Goal: Information Seeking & Learning: Learn about a topic

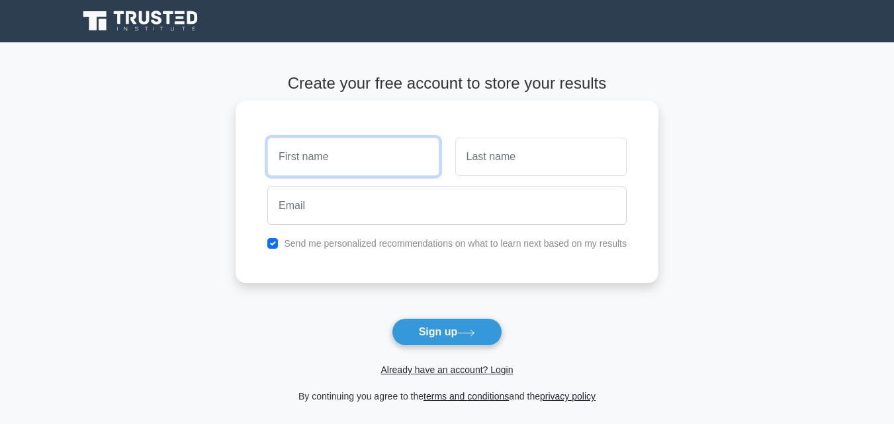
click at [369, 170] on input "text" at bounding box center [352, 157] width 171 height 38
type input "adegbola"
click at [392, 318] on button "Sign up" at bounding box center [447, 332] width 111 height 28
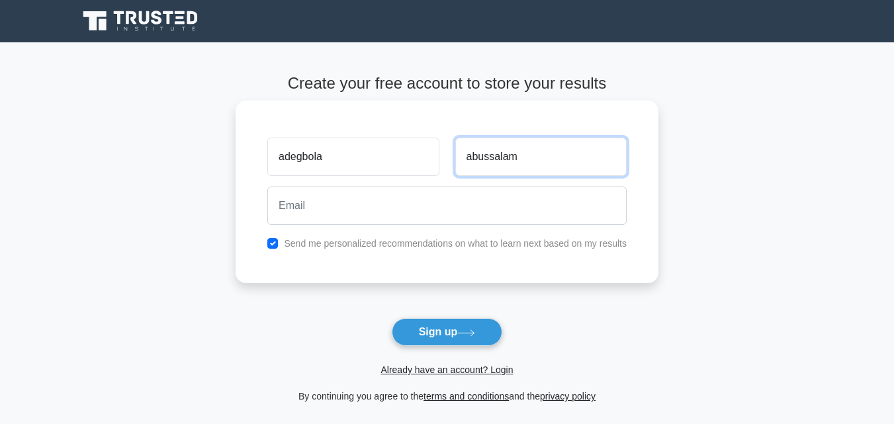
type input "abussalam"
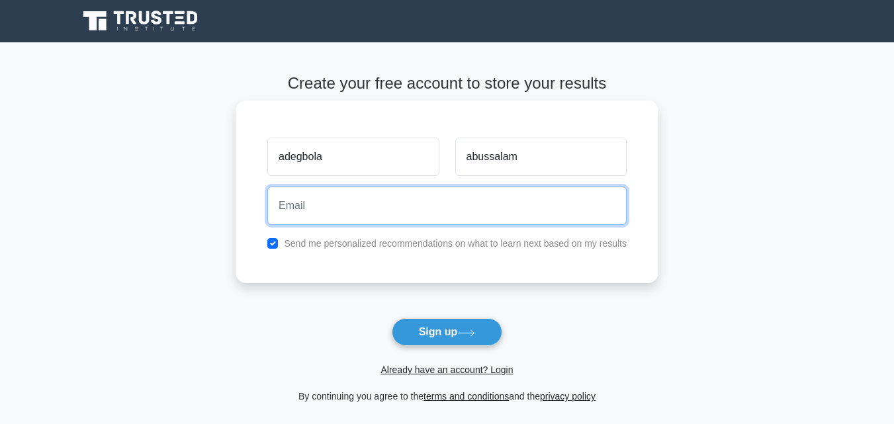
click at [364, 214] on input "email" at bounding box center [446, 206] width 359 height 38
type input "adegbolaabdussalaam@gmail.com"
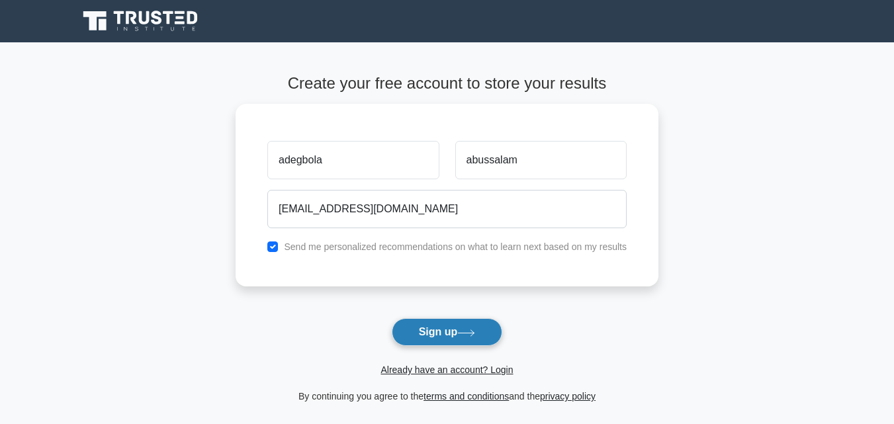
click at [440, 332] on button "Sign up" at bounding box center [447, 332] width 111 height 28
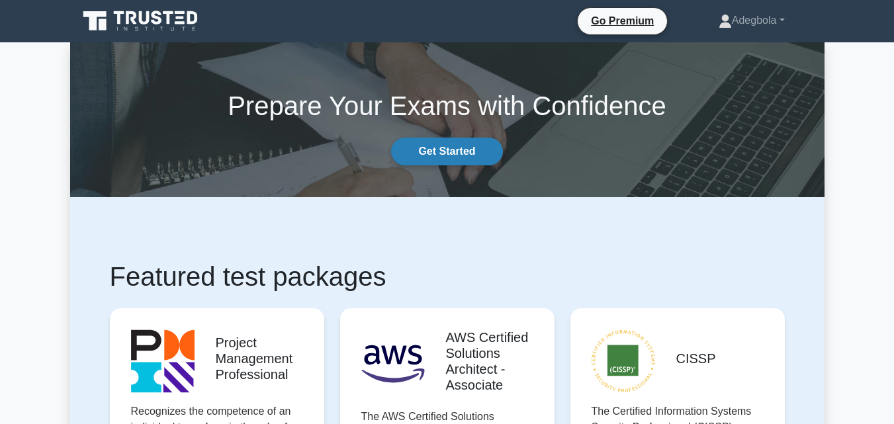
click at [484, 150] on link "Get Started" at bounding box center [446, 152] width 111 height 28
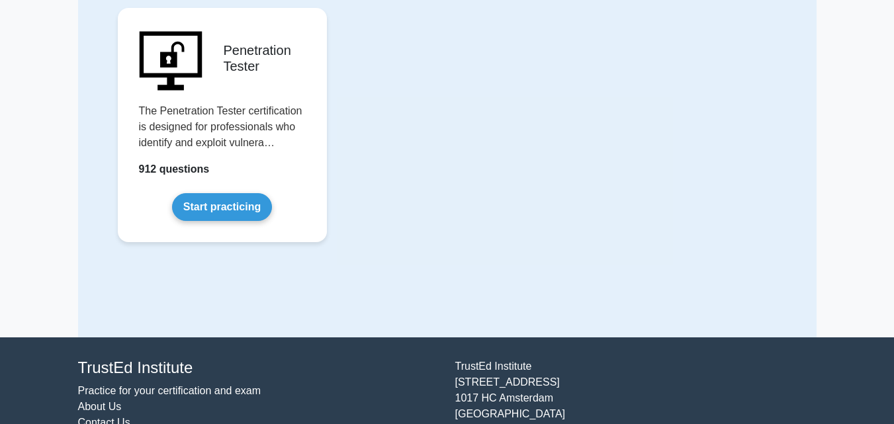
scroll to position [3141, 0]
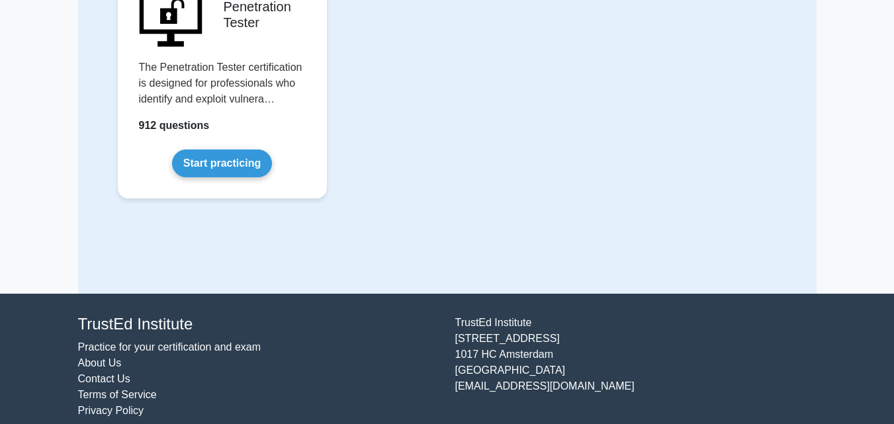
click at [223, 342] on link "Practice for your certification and exam" at bounding box center [169, 347] width 183 height 11
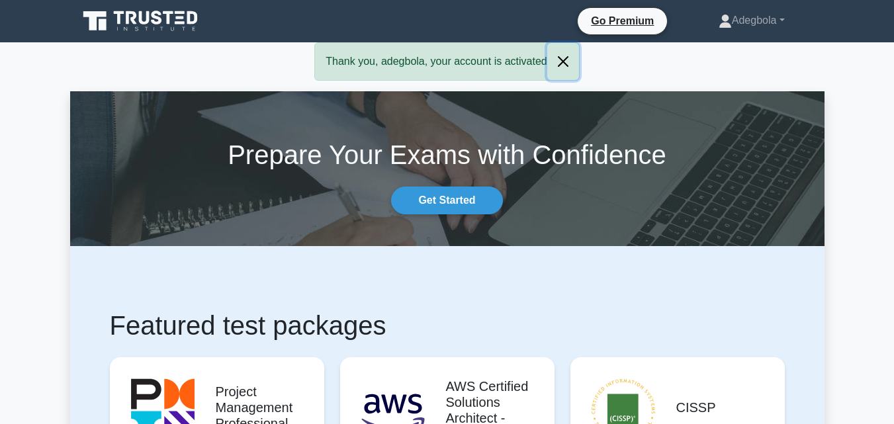
click at [558, 68] on button "Close" at bounding box center [563, 61] width 32 height 37
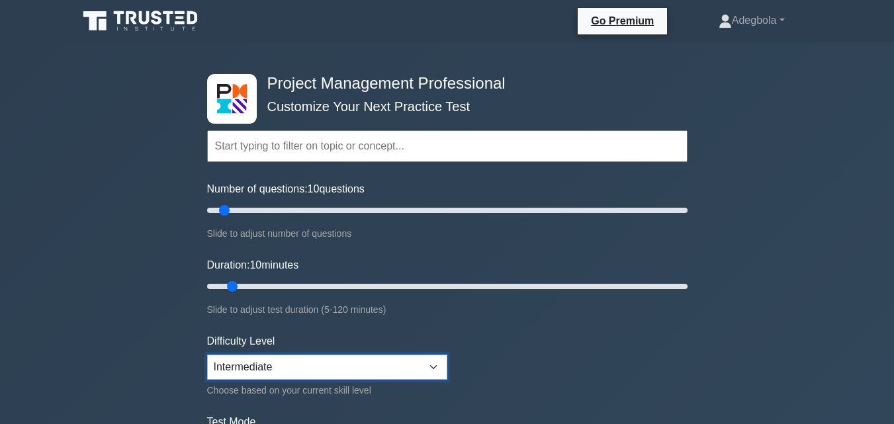
click at [264, 355] on select "Beginner Intermediate Expert" at bounding box center [327, 367] width 240 height 25
click at [260, 290] on input "Duration: 15 minutes" at bounding box center [447, 287] width 481 height 16
type input "5"
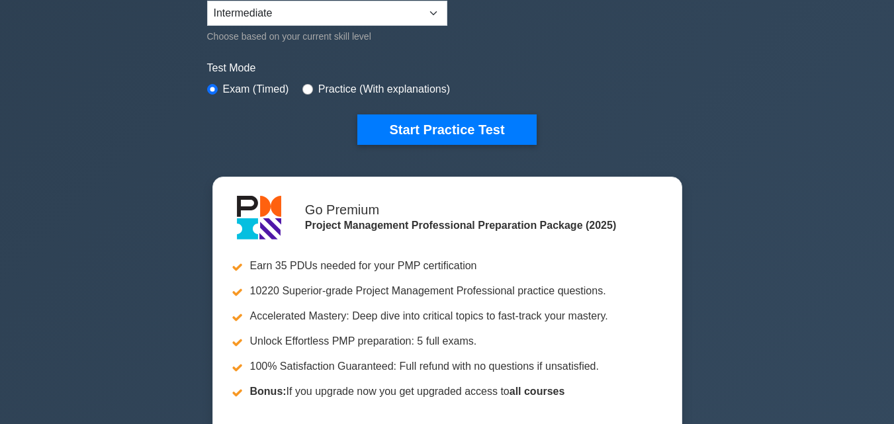
scroll to position [371, 0]
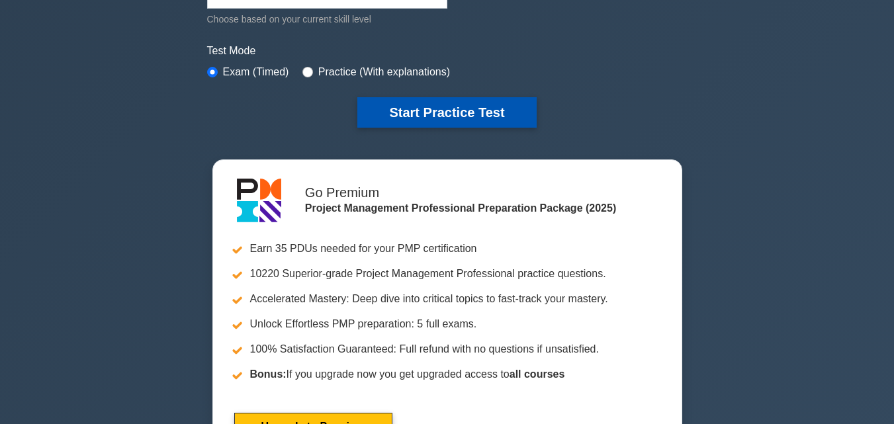
click at [520, 118] on button "Start Practice Test" at bounding box center [446, 112] width 179 height 30
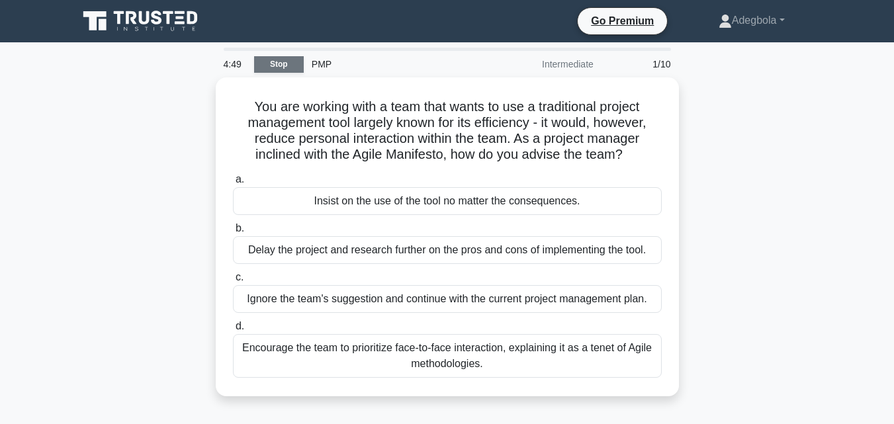
click at [297, 68] on link "Stop" at bounding box center [279, 64] width 50 height 17
